Goal: Task Accomplishment & Management: Complete application form

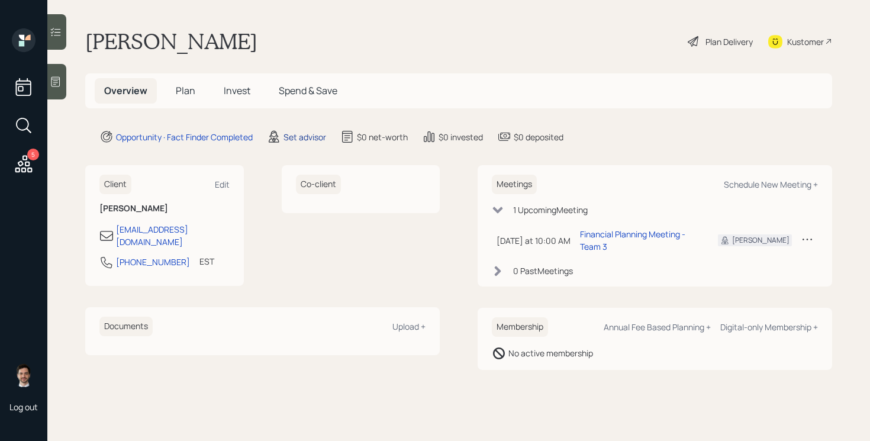
click at [308, 135] on div "Set advisor" at bounding box center [305, 137] width 43 height 12
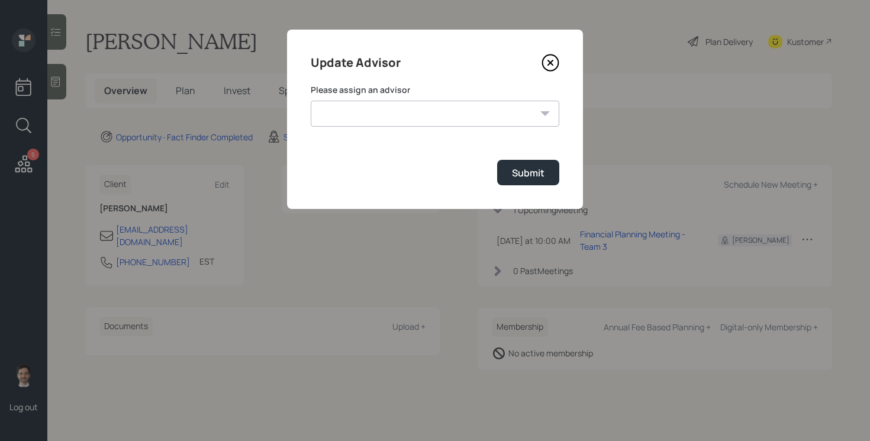
click at [395, 125] on select "James DiStasi Robby Grisanti Jonah Coleman Tyler End Treva Nostdahl Eric Schwar…" at bounding box center [435, 114] width 249 height 26
select select "ef6b64e1-8f62-4a74-b865-a7df4b35b836"
click at [311, 101] on select "James DiStasi Robby Grisanti Jonah Coleman Tyler End Treva Nostdahl Eric Schwar…" at bounding box center [435, 114] width 249 height 26
click at [510, 170] on button "Submit" at bounding box center [528, 172] width 62 height 25
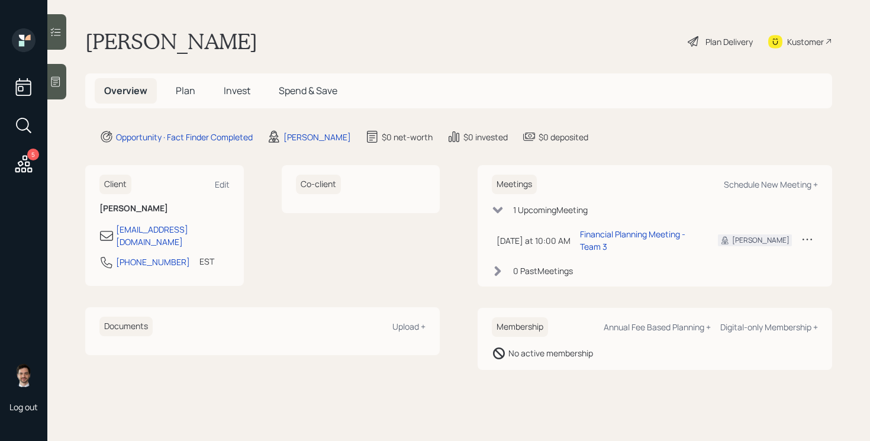
click at [184, 87] on span "Plan" at bounding box center [186, 90] width 20 height 13
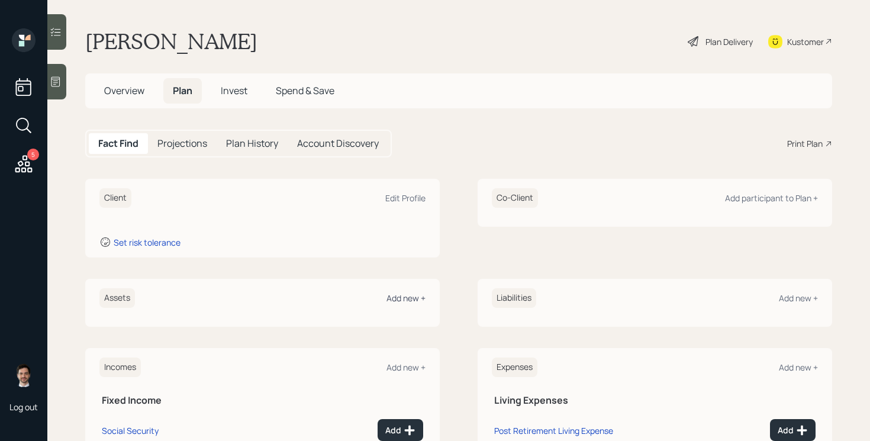
click at [411, 301] on div "Add new +" at bounding box center [406, 297] width 39 height 11
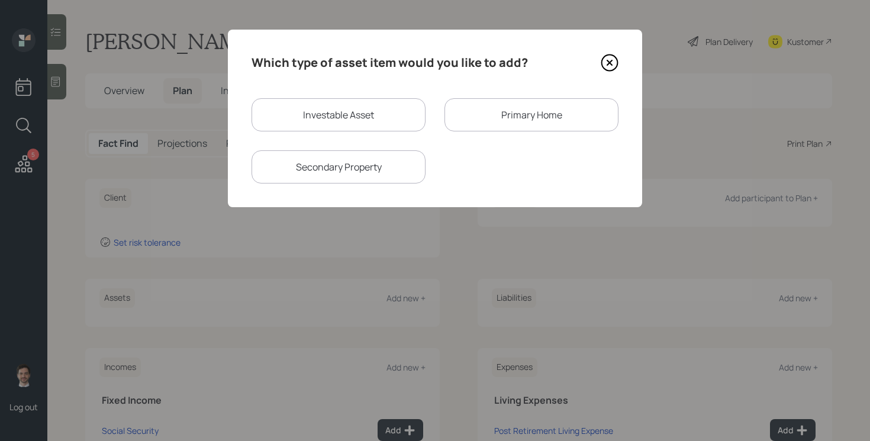
click at [375, 112] on div "Investable Asset" at bounding box center [339, 114] width 174 height 33
select select "taxable"
select select "balanced"
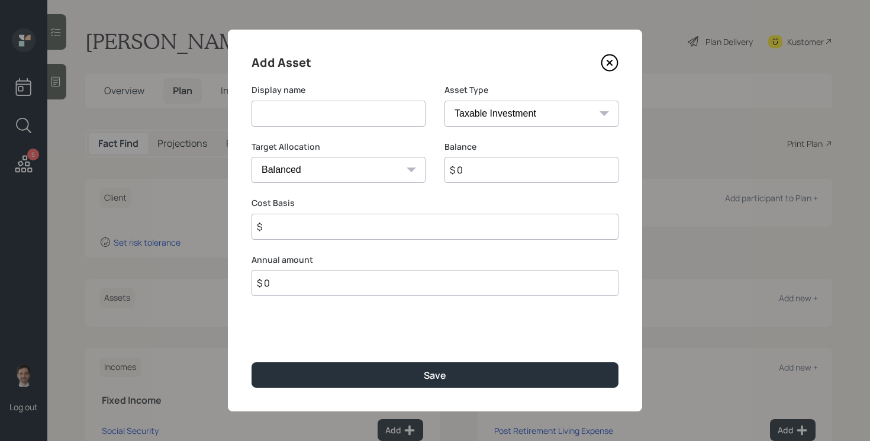
click at [375, 112] on input at bounding box center [339, 114] width 174 height 26
type input "Deferred Compensation Plan"
select select "state_local_government_sponsored"
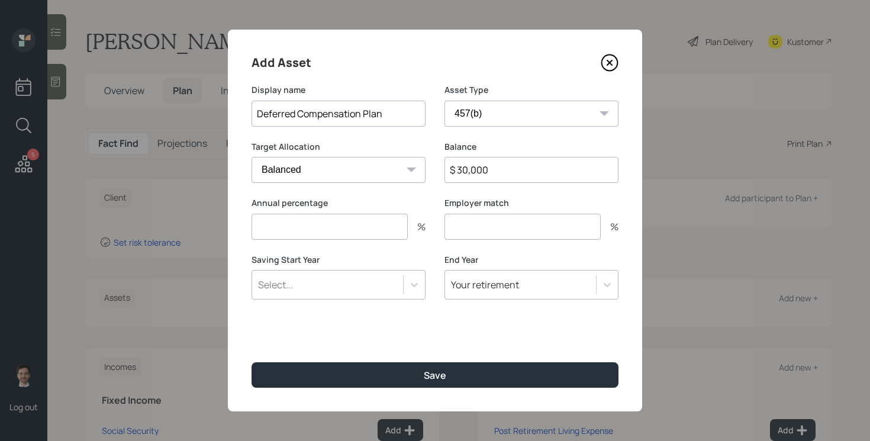
type input "$ 30,000"
type input "0"
click at [252, 362] on button "Save" at bounding box center [435, 374] width 367 height 25
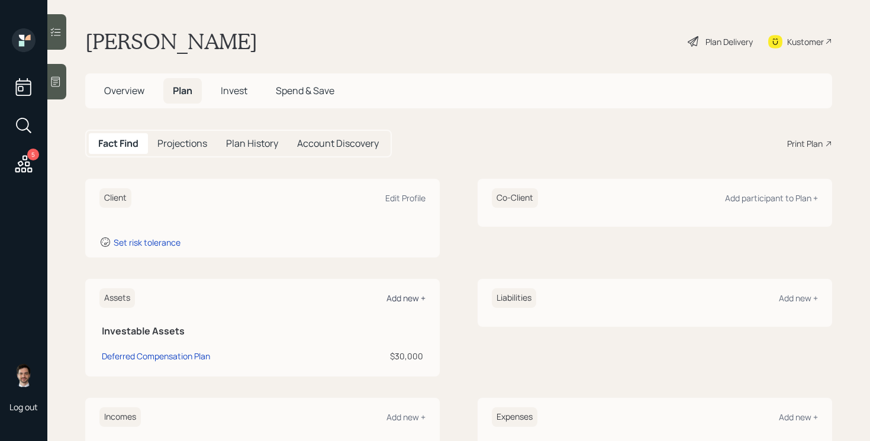
click at [400, 302] on div "Add new +" at bounding box center [406, 297] width 39 height 11
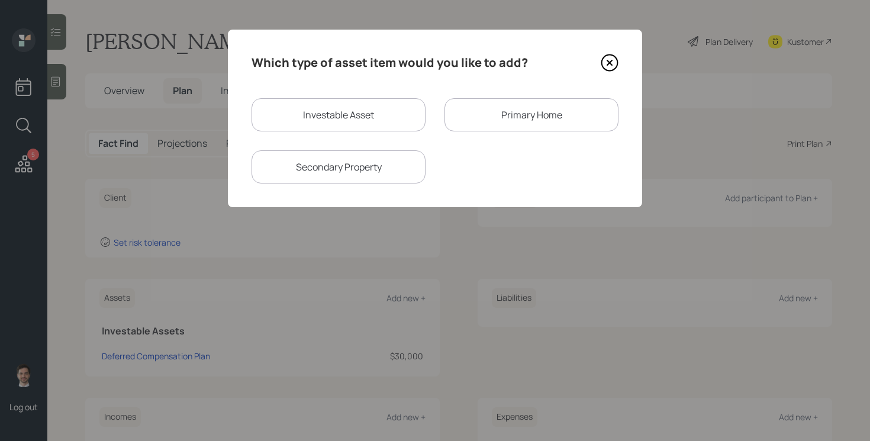
click at [387, 121] on div "Investable Asset" at bounding box center [339, 114] width 174 height 33
select select "taxable"
select select "balanced"
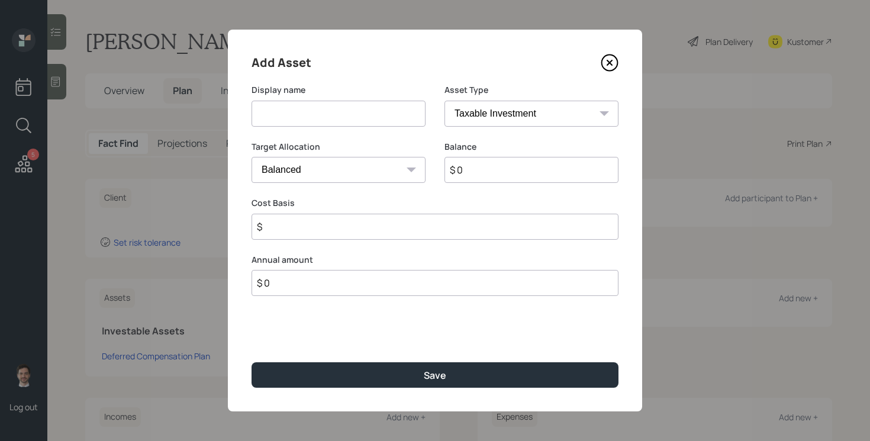
click at [381, 121] on input at bounding box center [339, 114] width 174 height 26
type input "Money Market"
type input "$ 20,000"
click at [252, 362] on button "Save" at bounding box center [435, 374] width 367 height 25
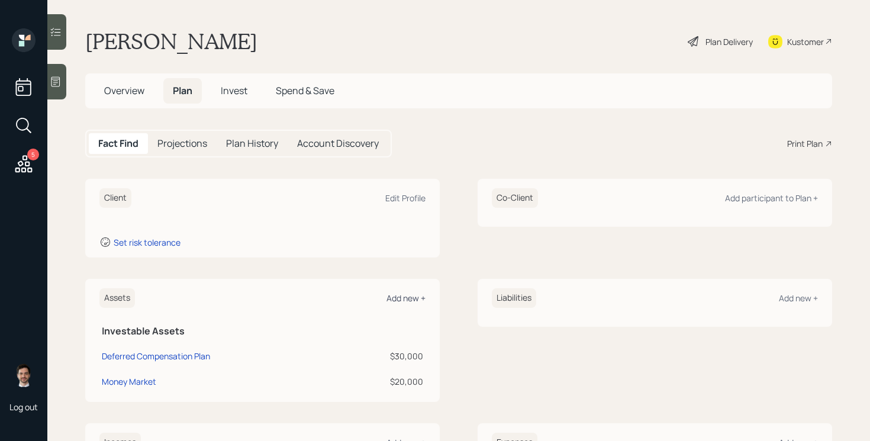
click at [404, 301] on div "Add new +" at bounding box center [406, 297] width 39 height 11
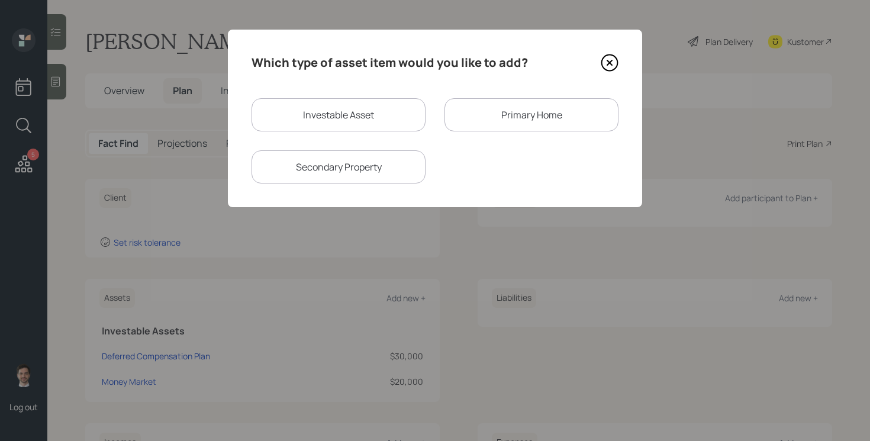
click at [381, 128] on div "Investable Asset" at bounding box center [339, 114] width 174 height 33
select select "taxable"
select select "balanced"
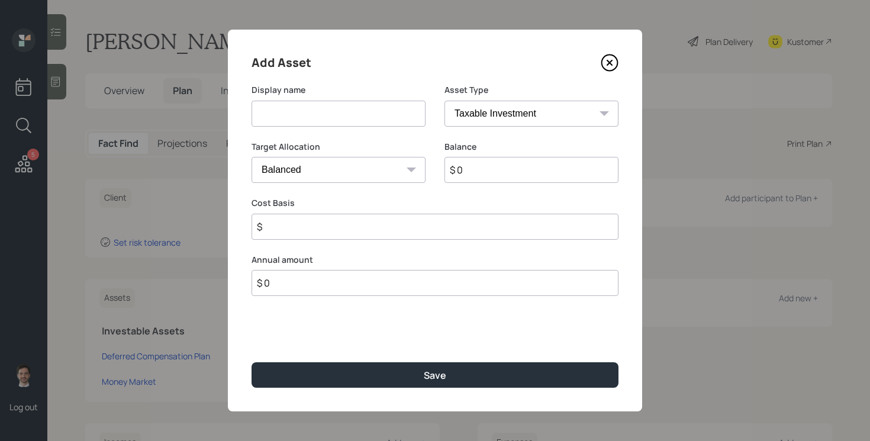
click at [376, 121] on input at bounding box center [339, 114] width 174 height 26
type input "Savings"
select select "emergency_fund"
type input "$ 30,000"
click at [252, 362] on button "Save" at bounding box center [435, 374] width 367 height 25
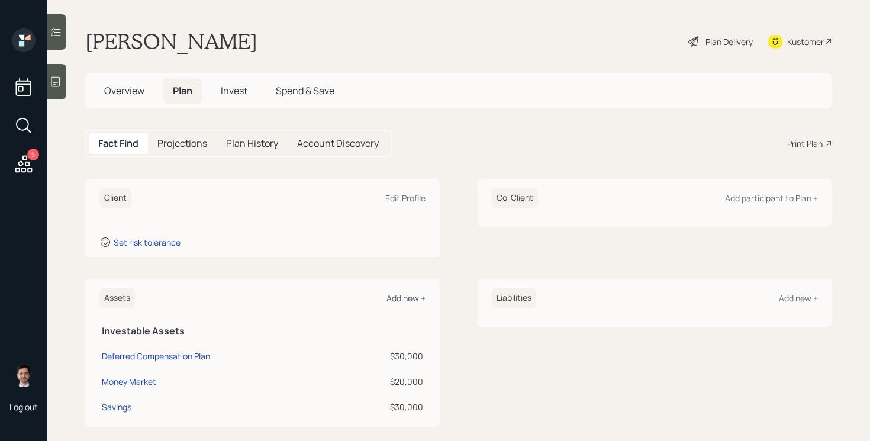
click at [408, 293] on div "Add new +" at bounding box center [406, 297] width 39 height 11
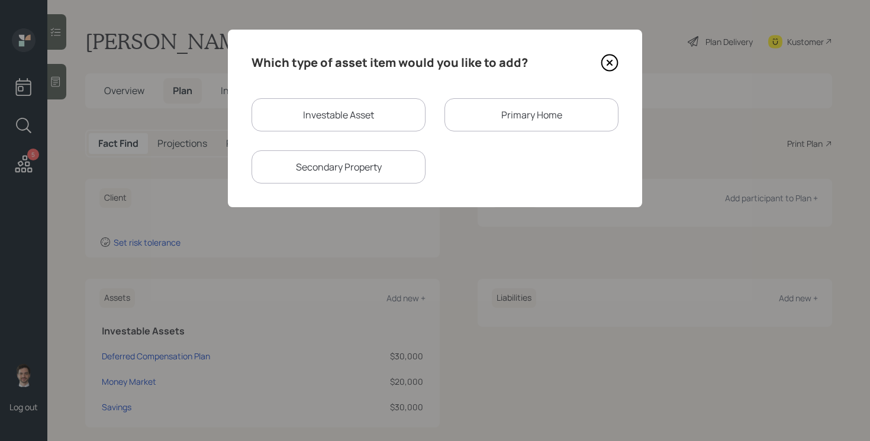
click at [494, 118] on div "Primary Home" at bounding box center [532, 114] width 174 height 33
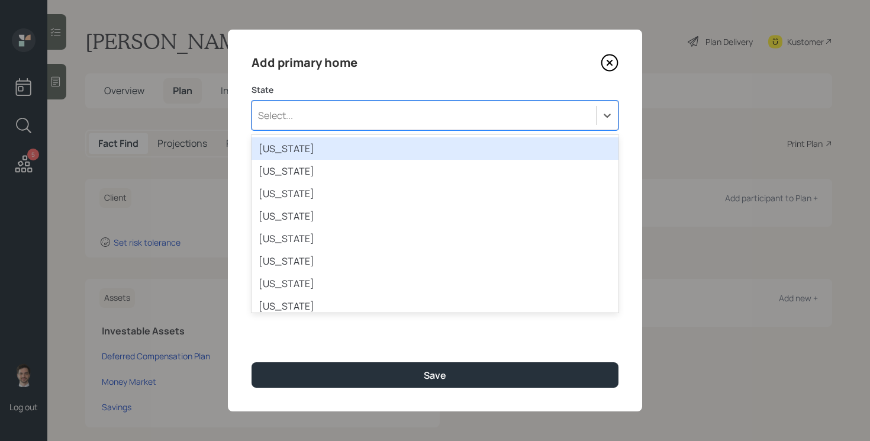
click at [382, 105] on div "Select..." at bounding box center [424, 115] width 344 height 20
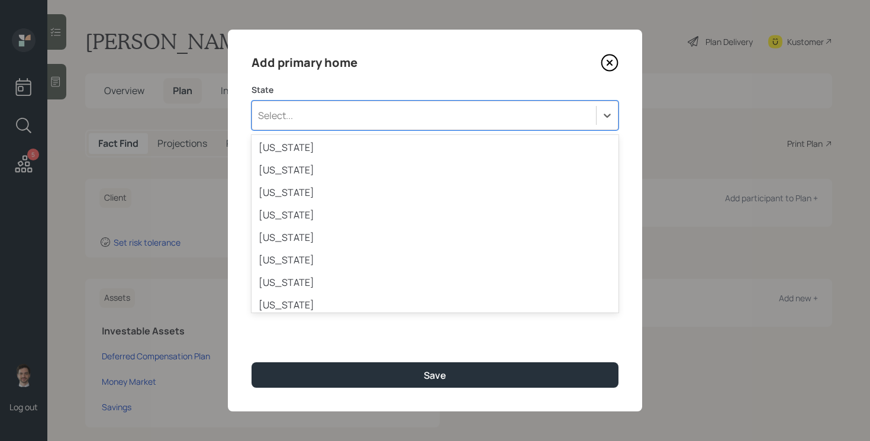
scroll to position [388, 0]
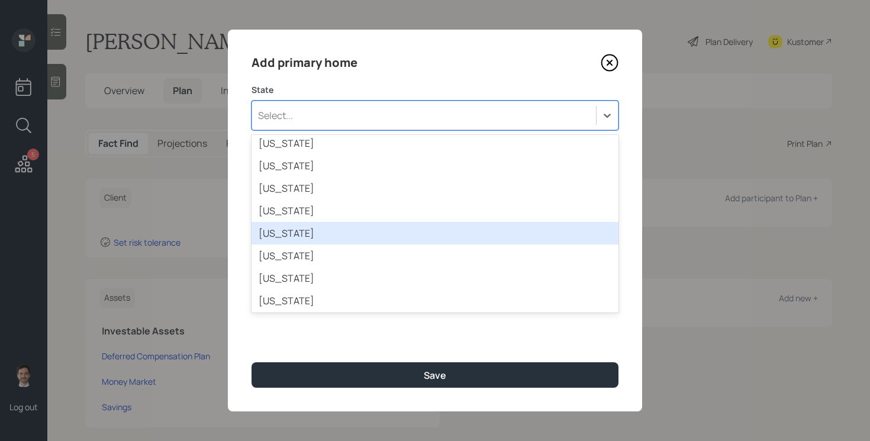
click at [394, 226] on div "Michigan" at bounding box center [435, 233] width 367 height 22
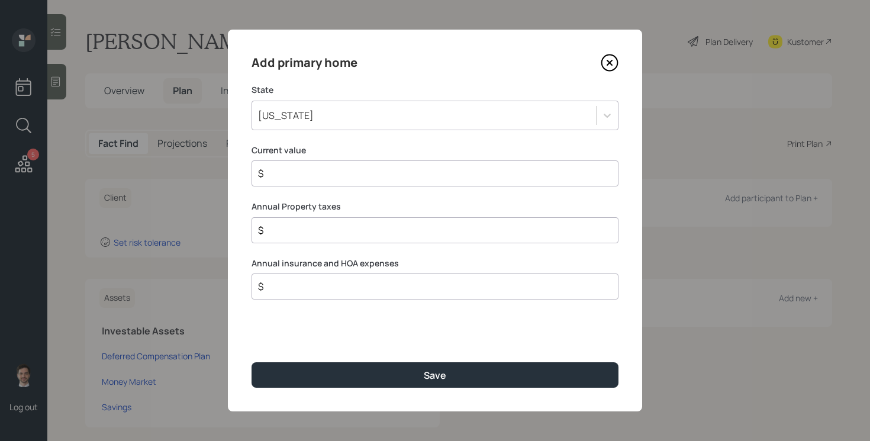
click at [291, 182] on div "$" at bounding box center [435, 173] width 367 height 26
click at [292, 176] on input "$" at bounding box center [430, 173] width 347 height 14
type input "$ 550,000"
type input "$ 0"
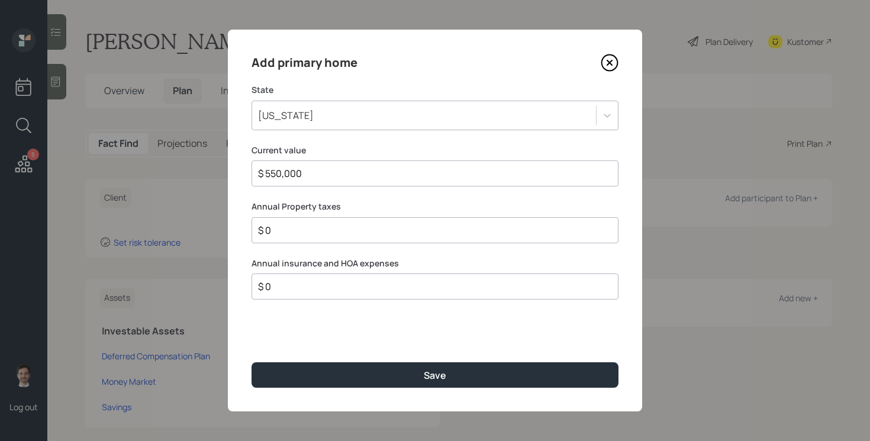
click at [252, 362] on button "Save" at bounding box center [435, 374] width 367 height 25
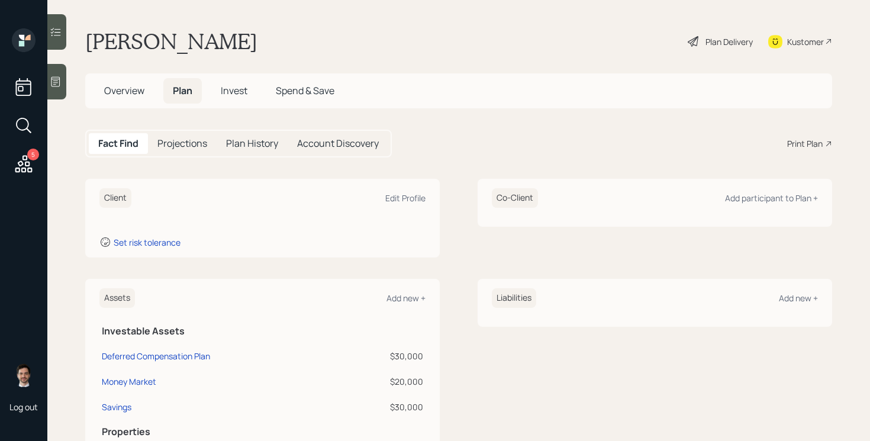
click at [802, 290] on div "Liabilities Add new +" at bounding box center [655, 298] width 326 height 20
click at [800, 297] on div "Add new +" at bounding box center [798, 297] width 39 height 11
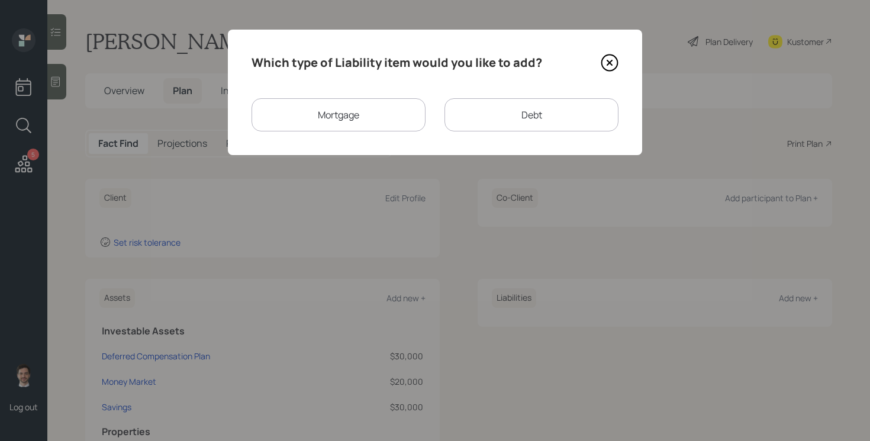
click at [376, 111] on div "Mortgage" at bounding box center [339, 114] width 174 height 33
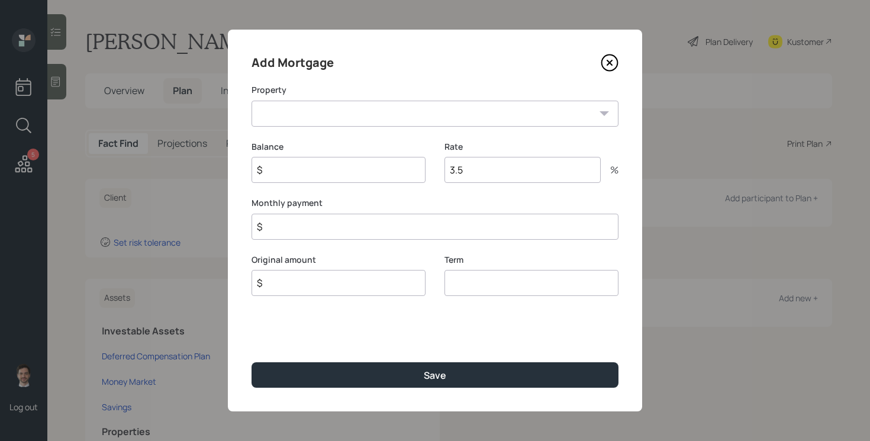
click at [349, 130] on div "Add Mortgage Property MI Primary home Balance $ Rate 3.5 % Monthly payment $ Or…" at bounding box center [435, 221] width 414 height 382
click at [349, 119] on select "MI Primary home" at bounding box center [435, 114] width 367 height 26
select select "5754c316-1505-4fff-ae39-89dde4f89a08"
click at [252, 101] on select "MI Primary home" at bounding box center [435, 114] width 367 height 26
click at [307, 170] on input "$" at bounding box center [339, 170] width 174 height 26
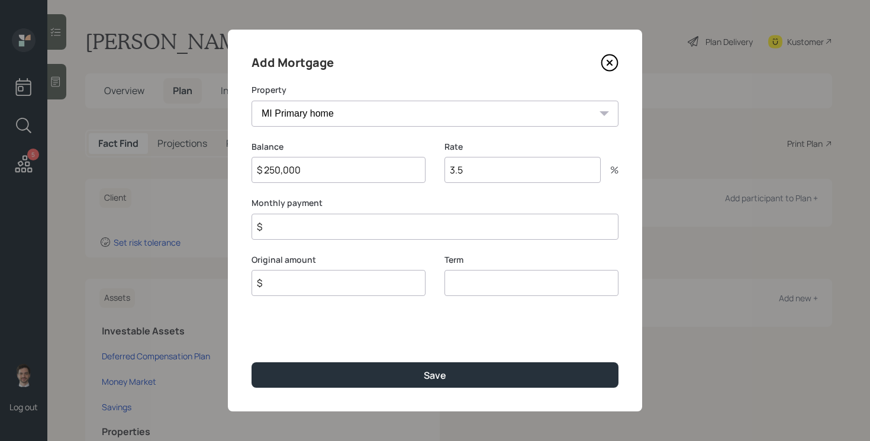
type input "$ 250,000"
type input "$ 1"
type input "$ 250,000"
type input "30"
click at [252, 362] on button "Save" at bounding box center [435, 374] width 367 height 25
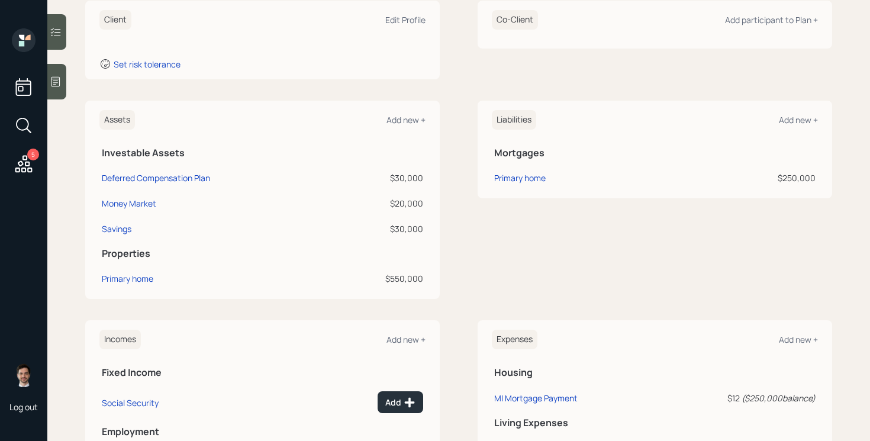
scroll to position [338, 0]
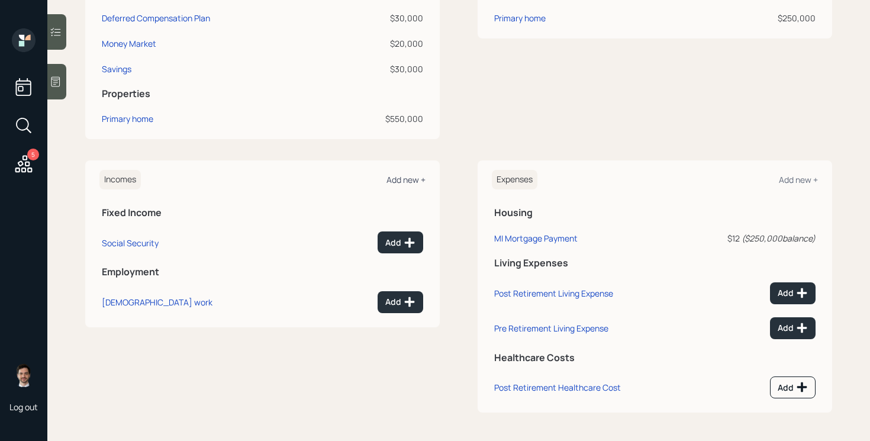
click at [405, 184] on div "Add new +" at bounding box center [406, 179] width 39 height 11
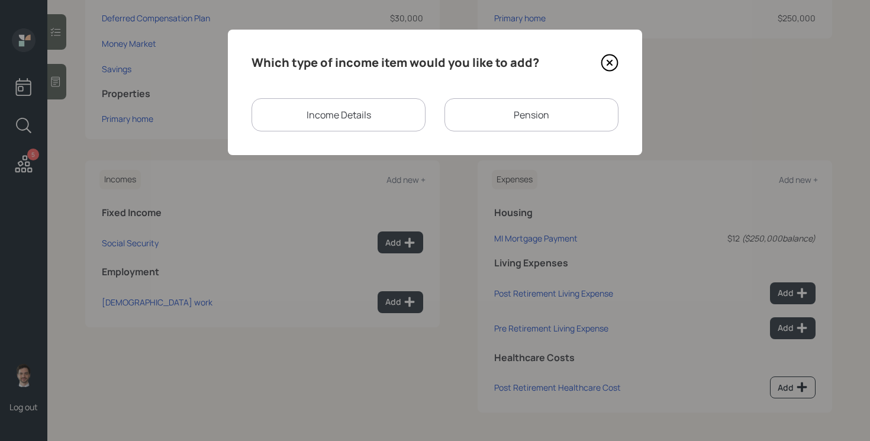
click at [452, 111] on div "Pension" at bounding box center [532, 114] width 174 height 33
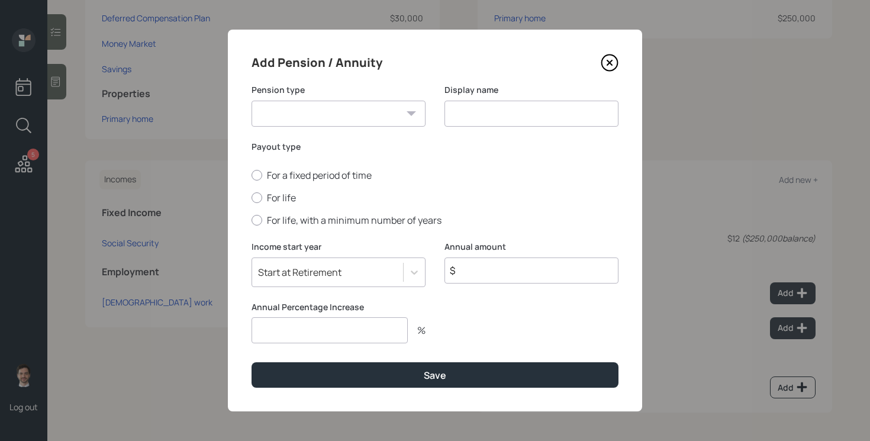
click at [359, 120] on select "Pension Annuity" at bounding box center [339, 114] width 174 height 26
select select "pension"
click at [252, 101] on select "Pension Annuity" at bounding box center [339, 114] width 174 height 26
click at [474, 127] on div "Display name" at bounding box center [532, 112] width 174 height 57
click at [474, 109] on input at bounding box center [532, 114] width 174 height 26
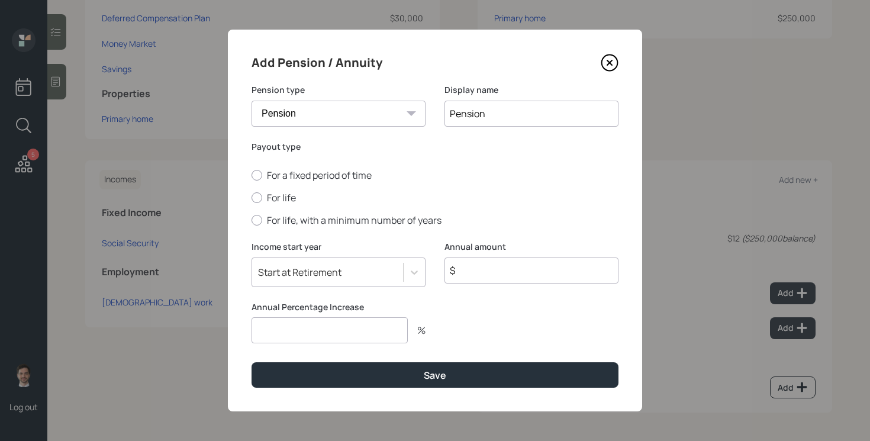
type input "Pension"
click at [498, 268] on input "$" at bounding box center [532, 271] width 174 height 26
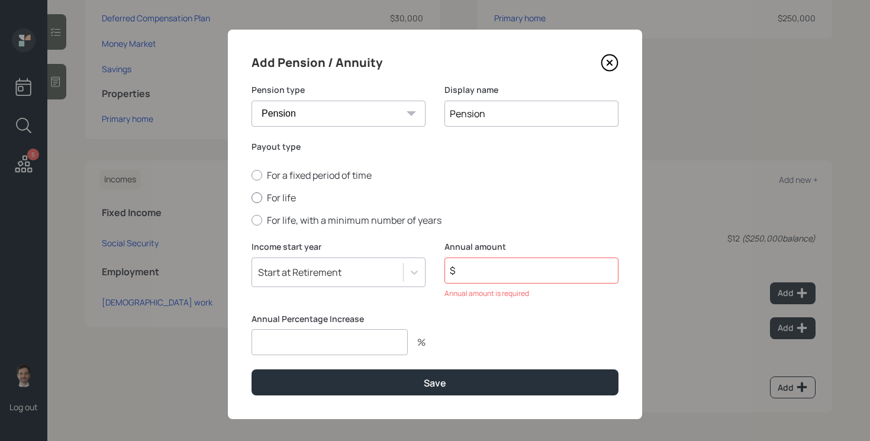
click at [291, 201] on label "For life" at bounding box center [435, 197] width 367 height 13
click at [252, 198] on input "For life" at bounding box center [251, 198] width 1 height 1
radio input "true"
click at [488, 272] on input "$" at bounding box center [532, 271] width 174 height 26
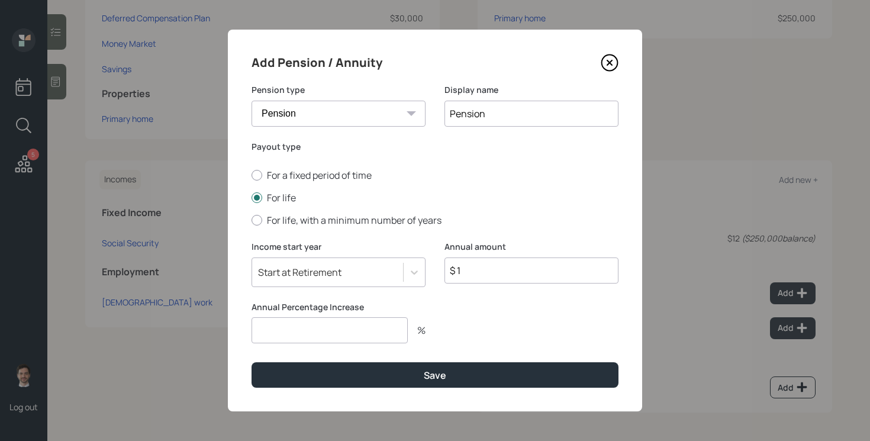
type input "$ 1"
click at [349, 332] on input "number" at bounding box center [330, 330] width 156 height 26
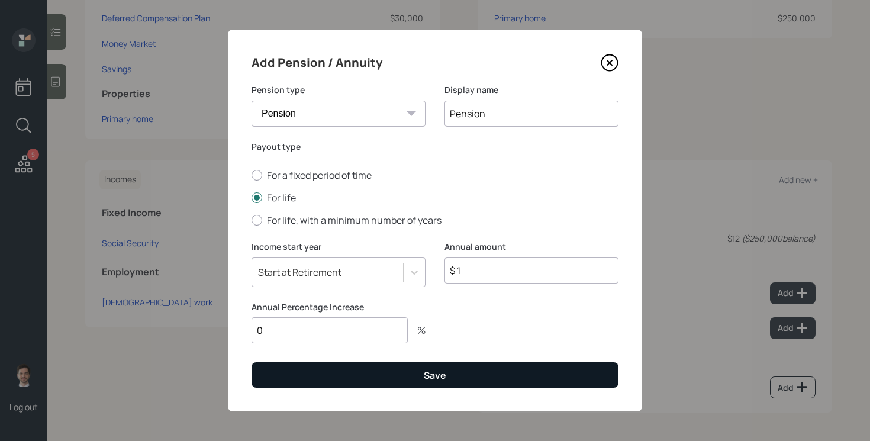
type input "0"
click at [448, 378] on button "Save" at bounding box center [435, 374] width 367 height 25
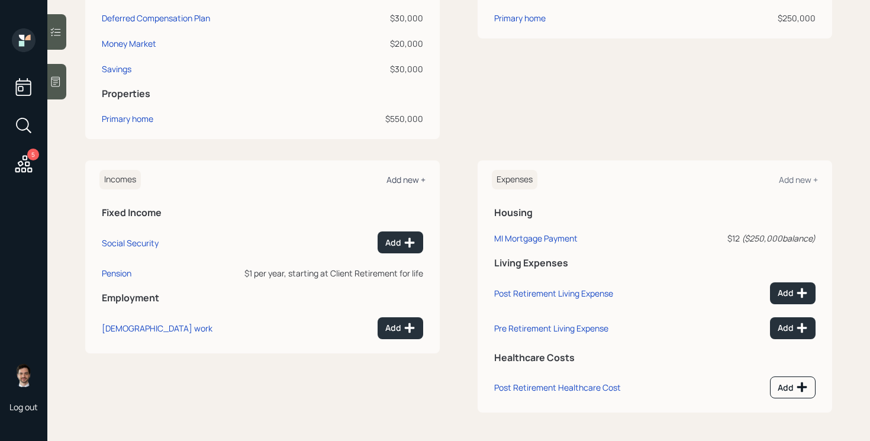
click at [408, 175] on div "Add new +" at bounding box center [406, 179] width 39 height 11
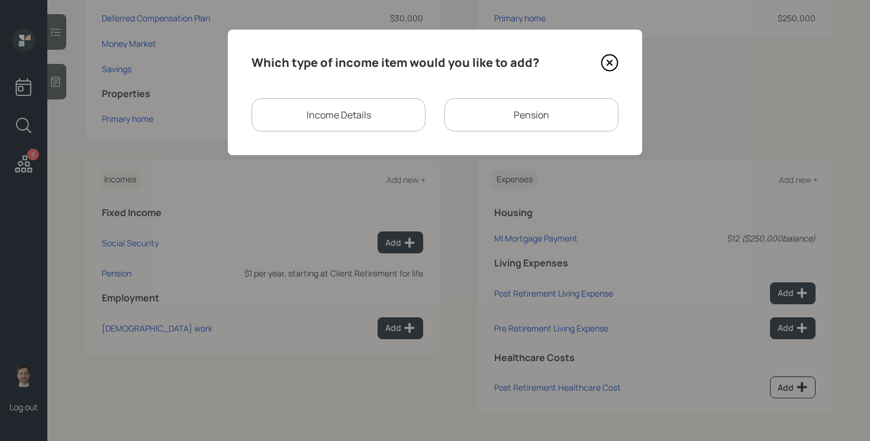
click at [381, 115] on div "Income Details" at bounding box center [339, 114] width 174 height 33
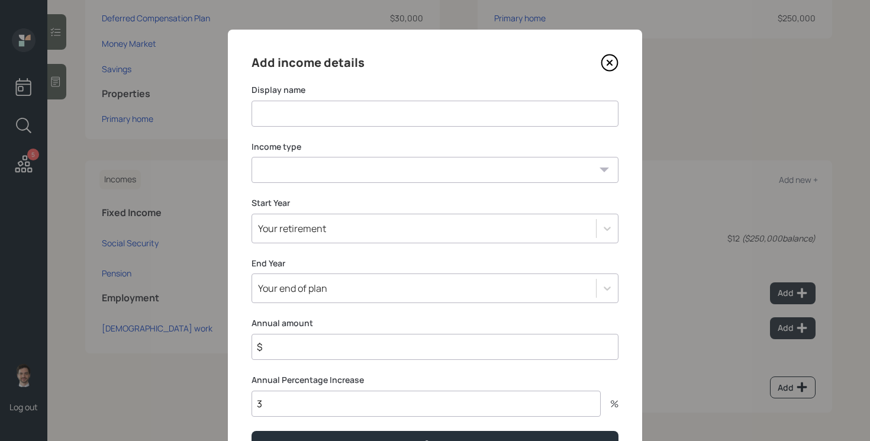
click at [381, 115] on input at bounding box center [435, 114] width 367 height 26
type input "VA Disability"
select select "other"
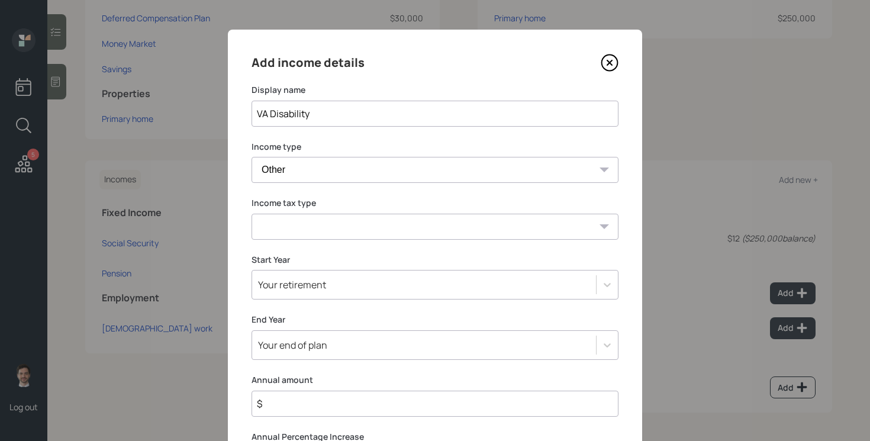
select select "tax_free"
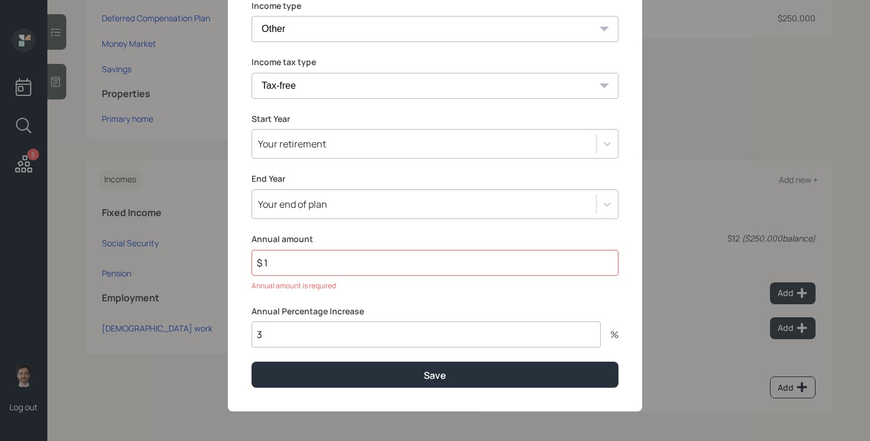
scroll to position [125, 0]
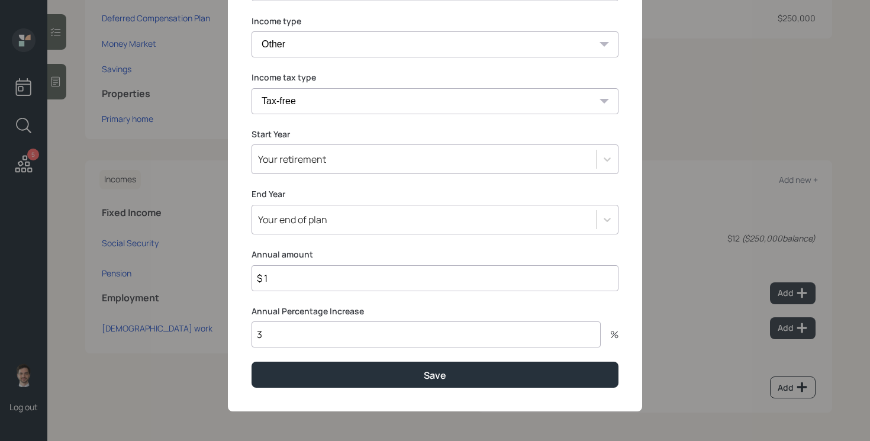
type input "$ 1"
type input "0"
click at [252, 362] on button "Save" at bounding box center [435, 374] width 367 height 25
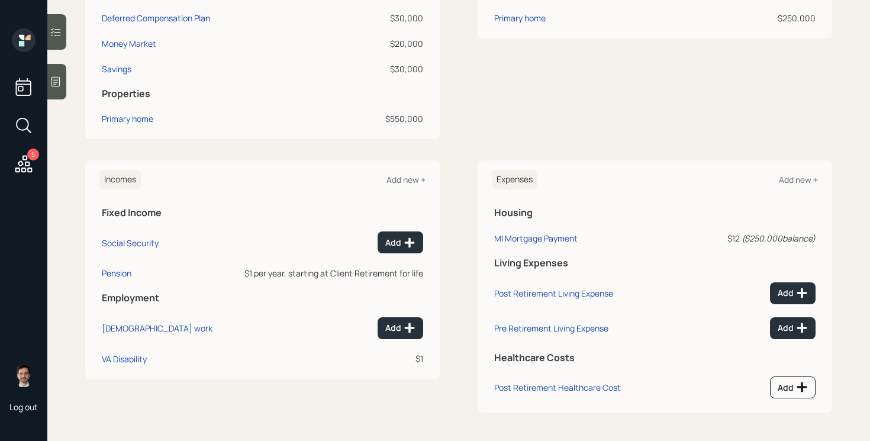
click at [41, 160] on div "5 Log out" at bounding box center [23, 220] width 47 height 441
click at [23, 157] on icon at bounding box center [23, 163] width 17 height 17
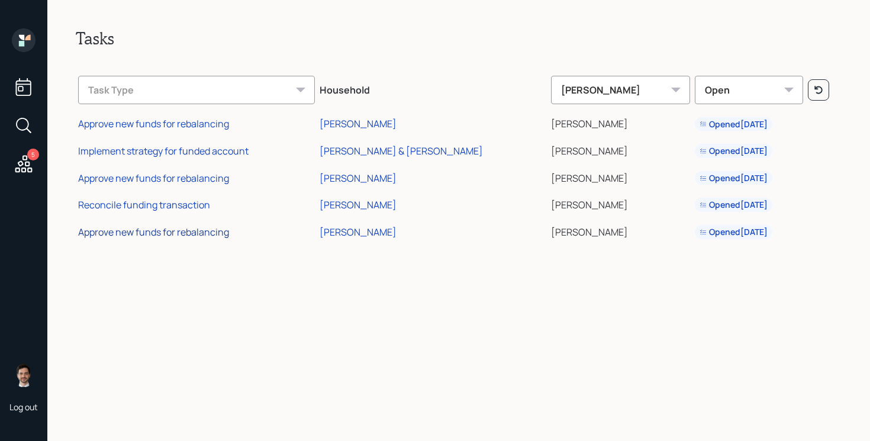
click at [186, 231] on div "Approve new funds for rebalancing" at bounding box center [153, 232] width 151 height 13
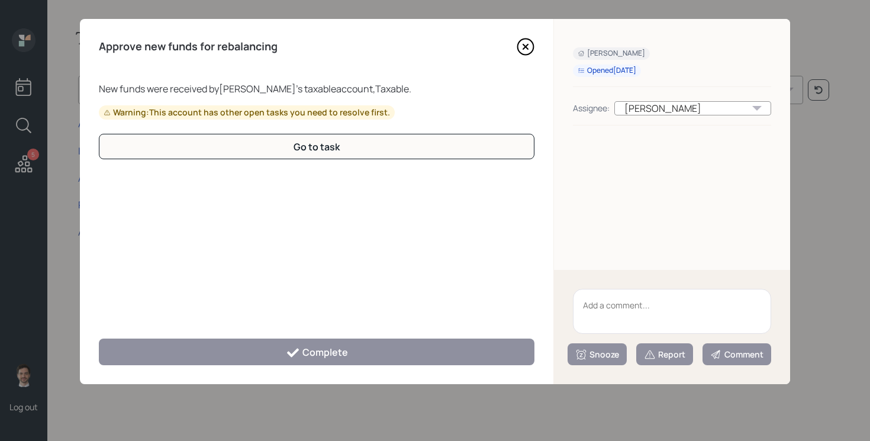
click at [186, 231] on div "New funds were received by Jeffrey Lane 's taxable account, Taxable . Warning: …" at bounding box center [317, 203] width 436 height 243
click at [520, 46] on icon at bounding box center [526, 47] width 18 height 18
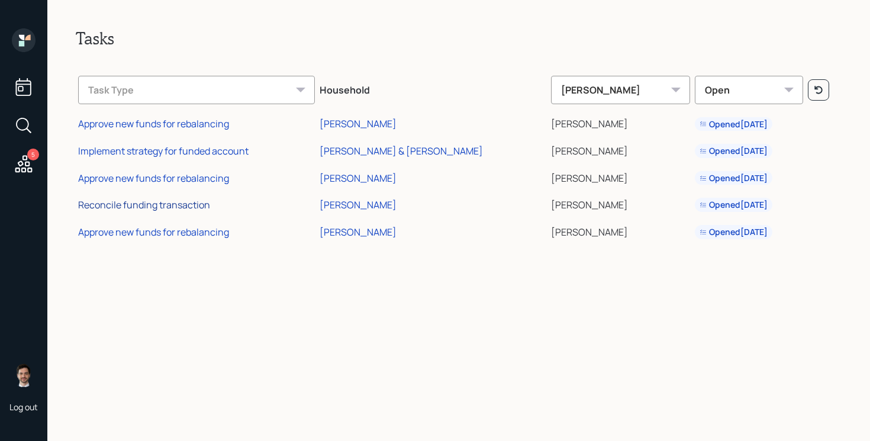
click at [131, 206] on div "Reconcile funding transaction" at bounding box center [144, 204] width 132 height 13
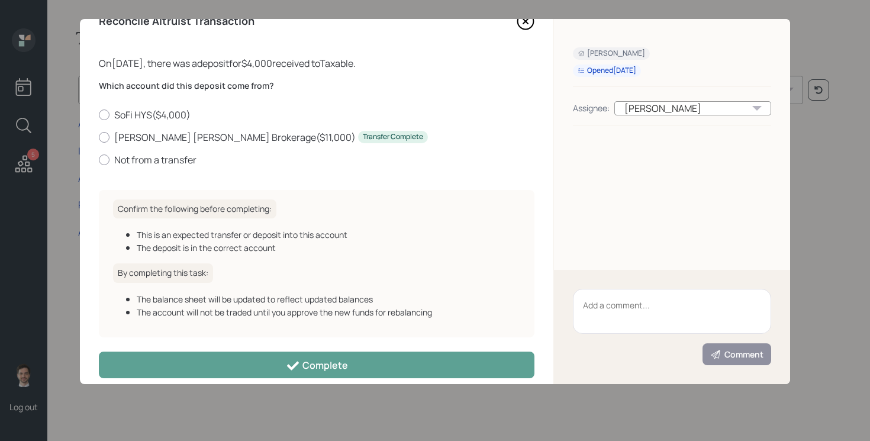
scroll to position [39, 0]
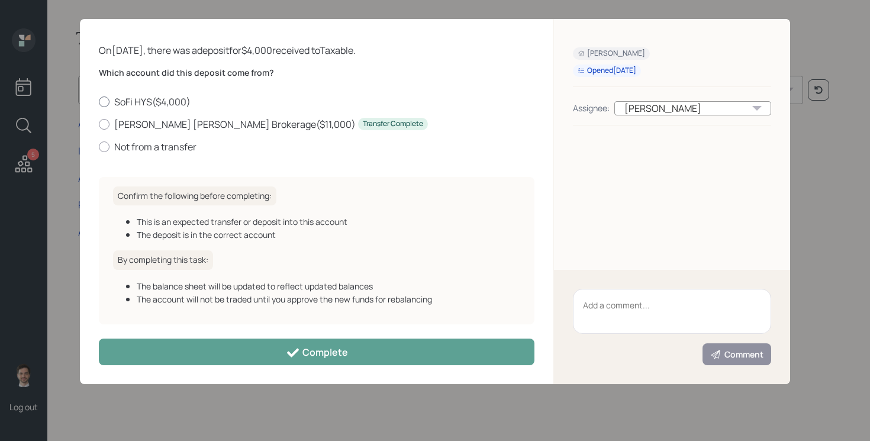
click at [163, 102] on label "SoFi HYS ( $4,000 )" at bounding box center [317, 101] width 436 height 13
click at [99, 102] on input "SoFi HYS ( $4,000 )" at bounding box center [98, 101] width 1 height 1
radio input "true"
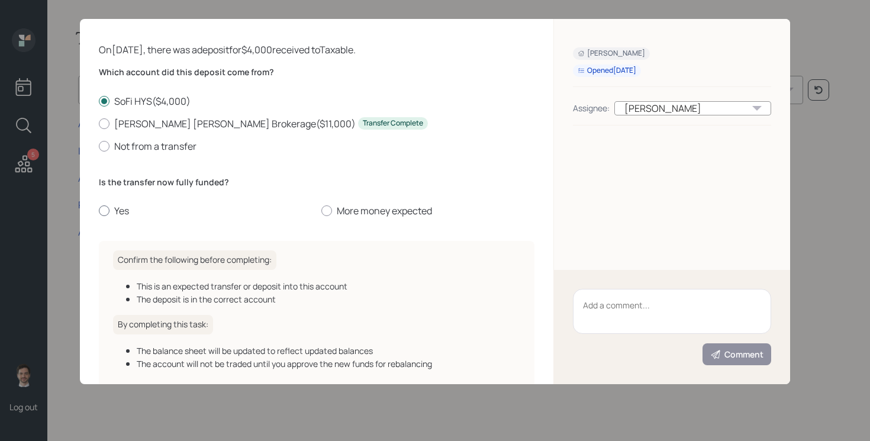
click at [118, 211] on label "Yes" at bounding box center [205, 210] width 213 height 13
click at [99, 211] on input "Yes" at bounding box center [98, 211] width 1 height 1
radio input "true"
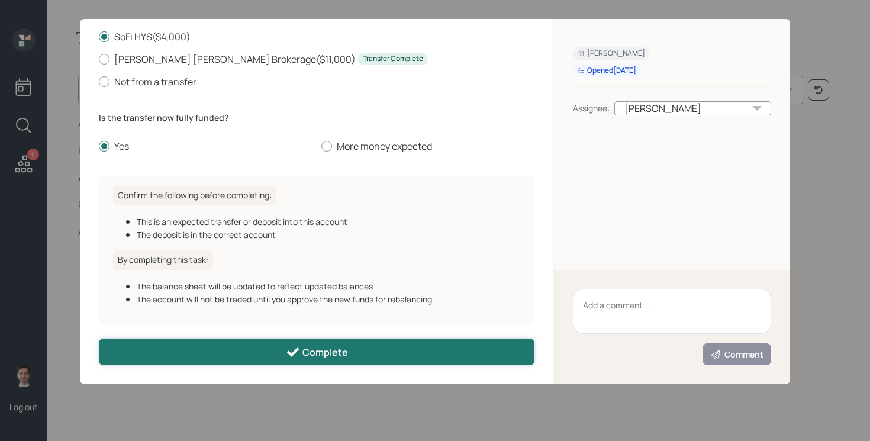
click at [225, 353] on button "Complete" at bounding box center [317, 352] width 436 height 27
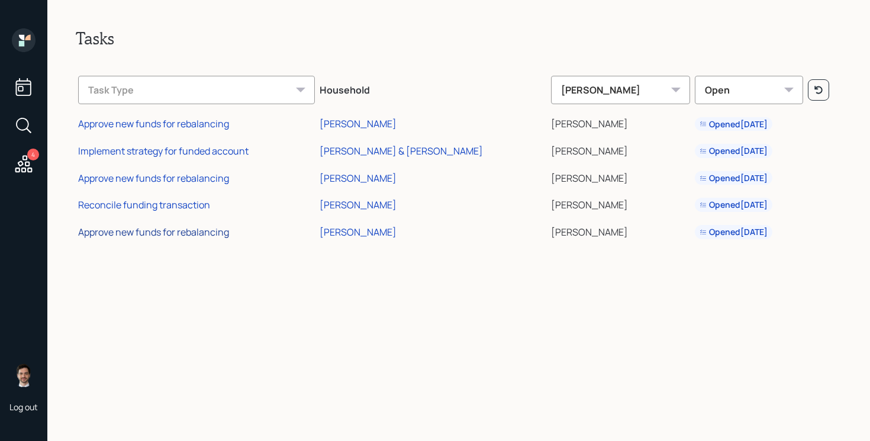
click at [164, 234] on div "Approve new funds for rebalancing" at bounding box center [153, 232] width 151 height 13
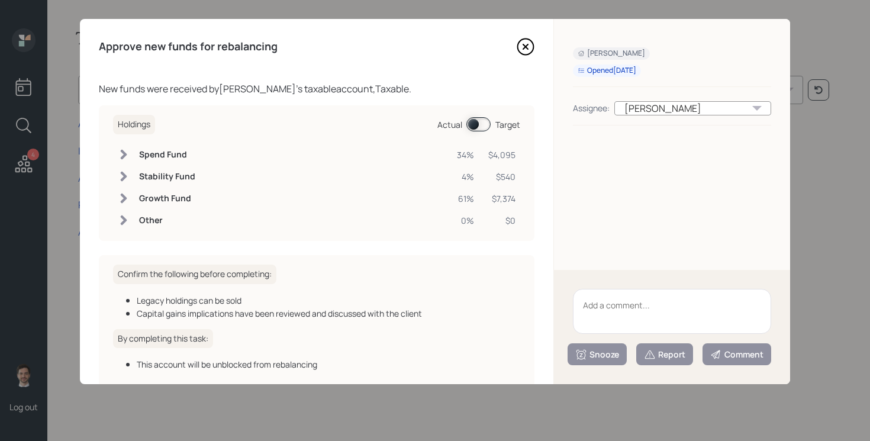
scroll to position [66, 0]
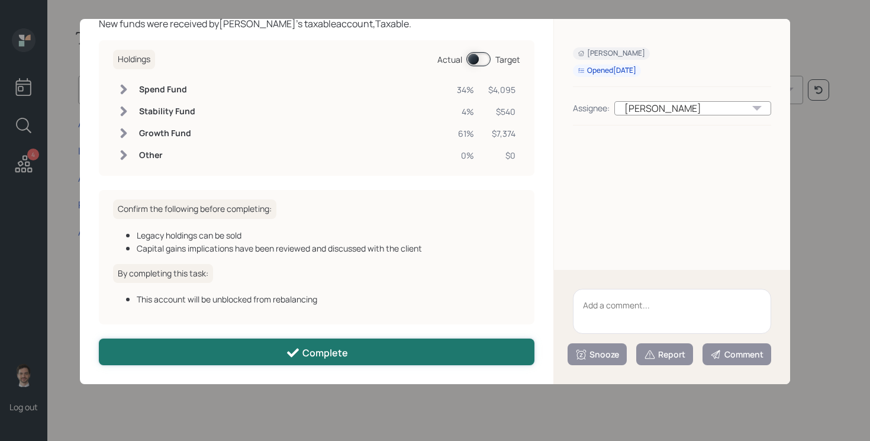
click at [335, 349] on div "Complete" at bounding box center [317, 353] width 62 height 14
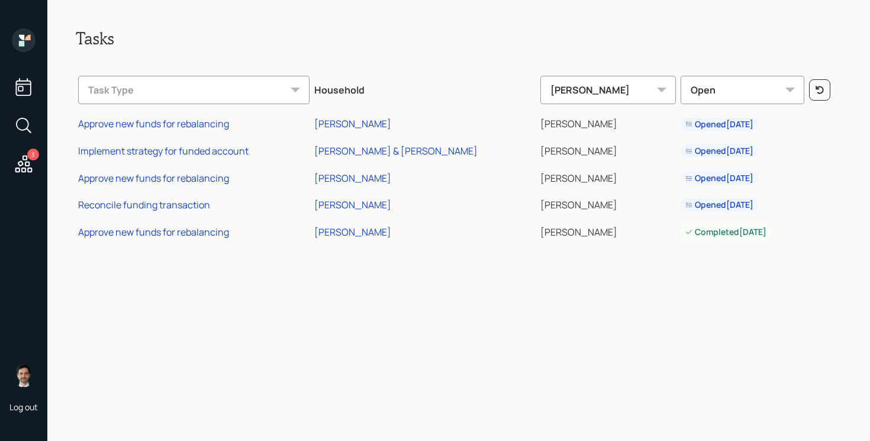
click at [329, 310] on div "Tasks Task Type Household Jonah Coleman Open Approve new funds for rebalancing …" at bounding box center [458, 220] width 823 height 441
